Goal: Information Seeking & Learning: Learn about a topic

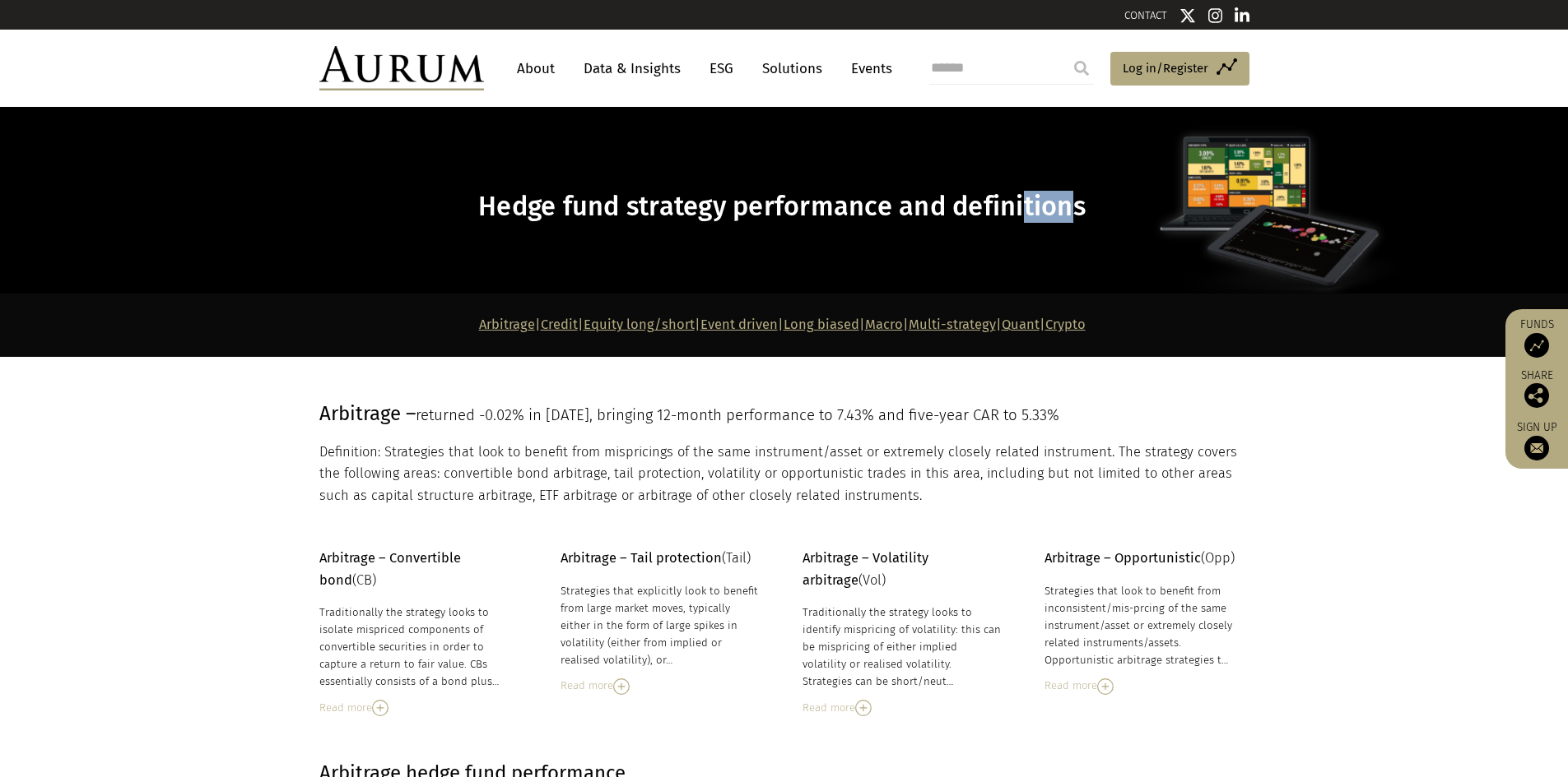
drag, startPoint x: 1080, startPoint y: 208, endPoint x: 1023, endPoint y: 206, distance: 57.0
click at [1023, 206] on span "Hedge fund strategy performance and definitions" at bounding box center [782, 207] width 607 height 32
click at [527, 68] on link "About" at bounding box center [535, 68] width 54 height 30
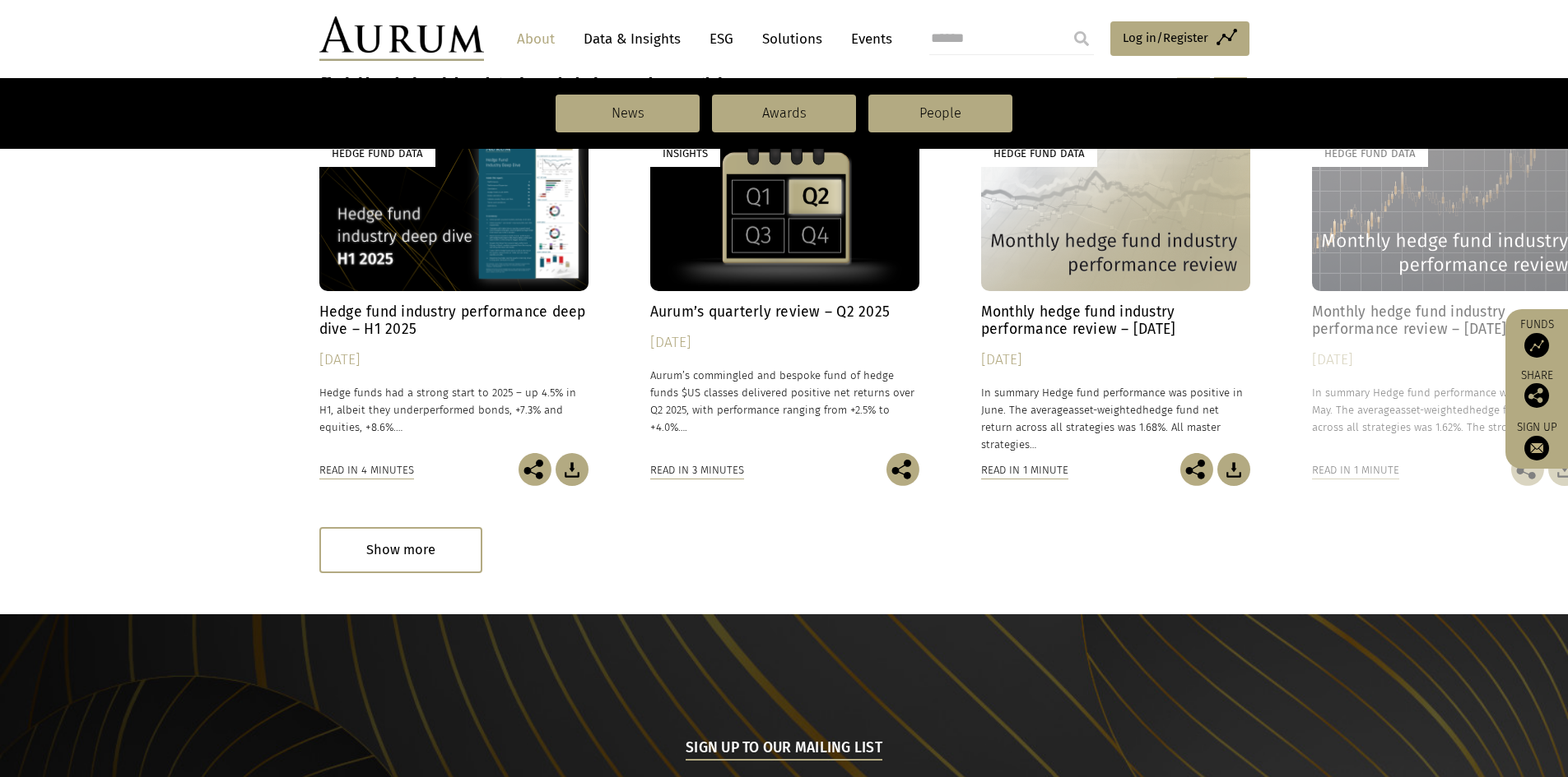
scroll to position [1069, 0]
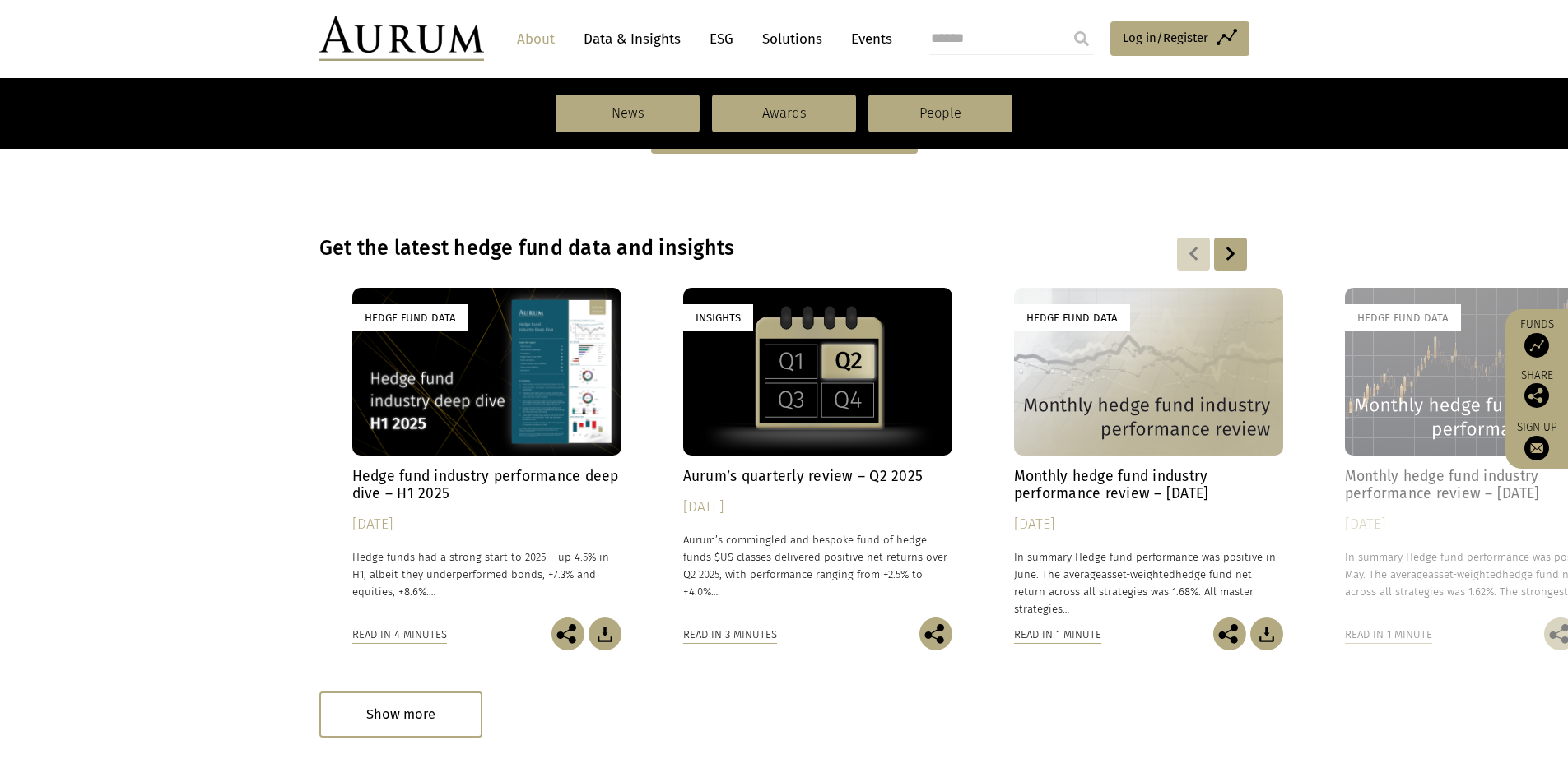
drag, startPoint x: 338, startPoint y: 566, endPoint x: 434, endPoint y: 560, distance: 96.2
click at [434, 560] on p "Hedge funds had a strong start to 2025 – up 4.5% in H1, albeit they underperfor…" at bounding box center [486, 574] width 269 height 52
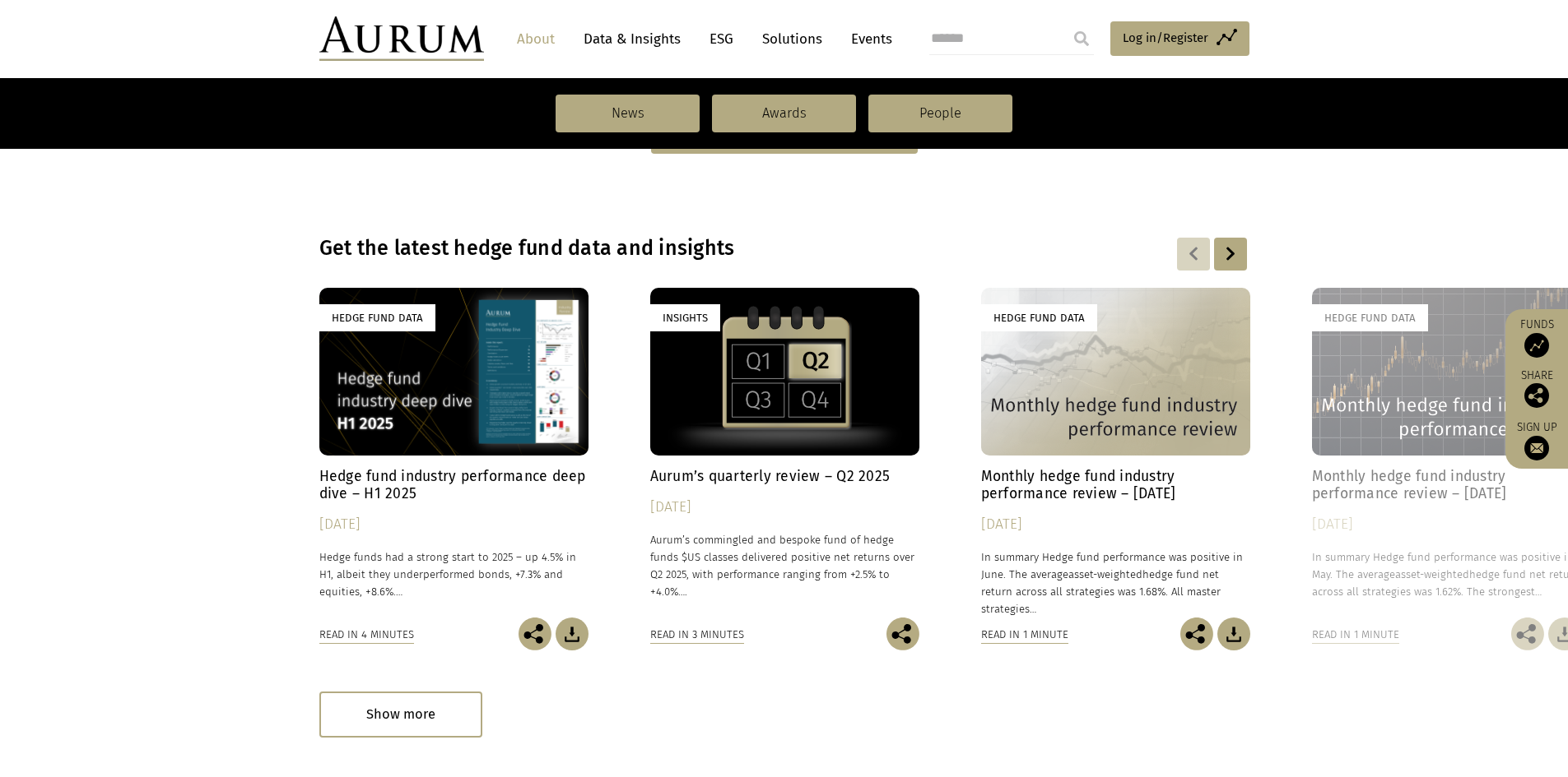
scroll to position [822, 0]
